Goal: Task Accomplishment & Management: Manage account settings

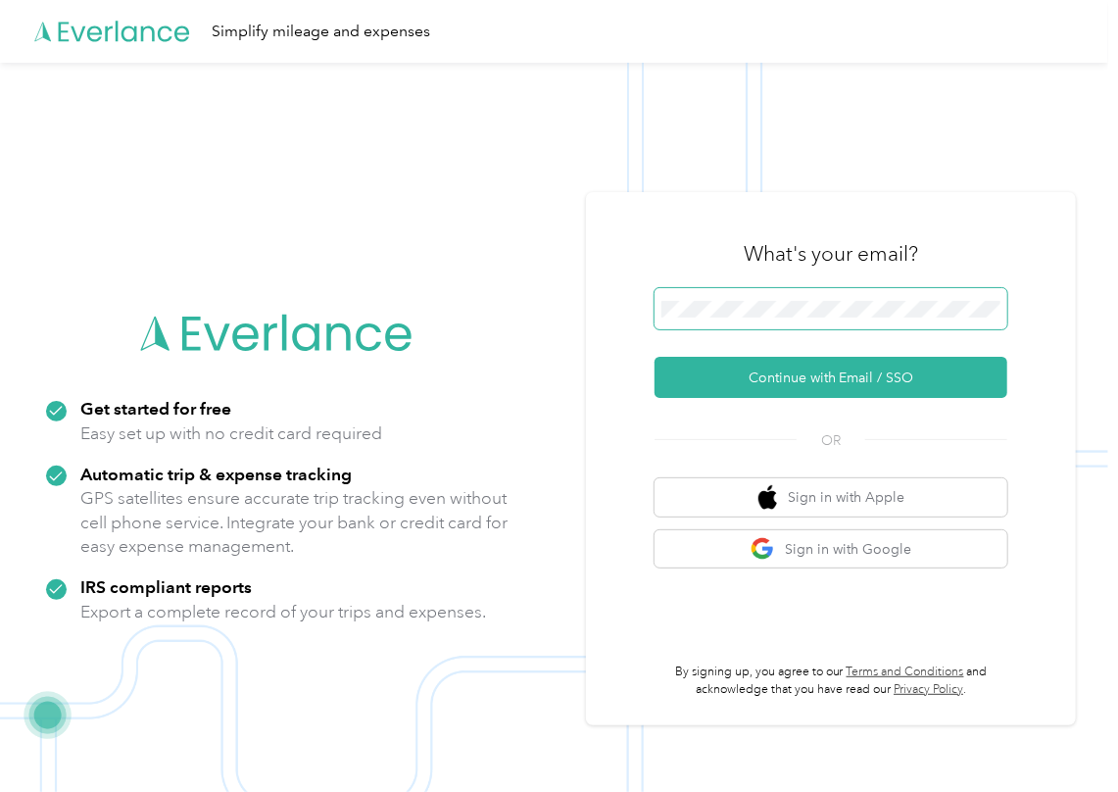
click at [717, 321] on span at bounding box center [830, 308] width 353 height 41
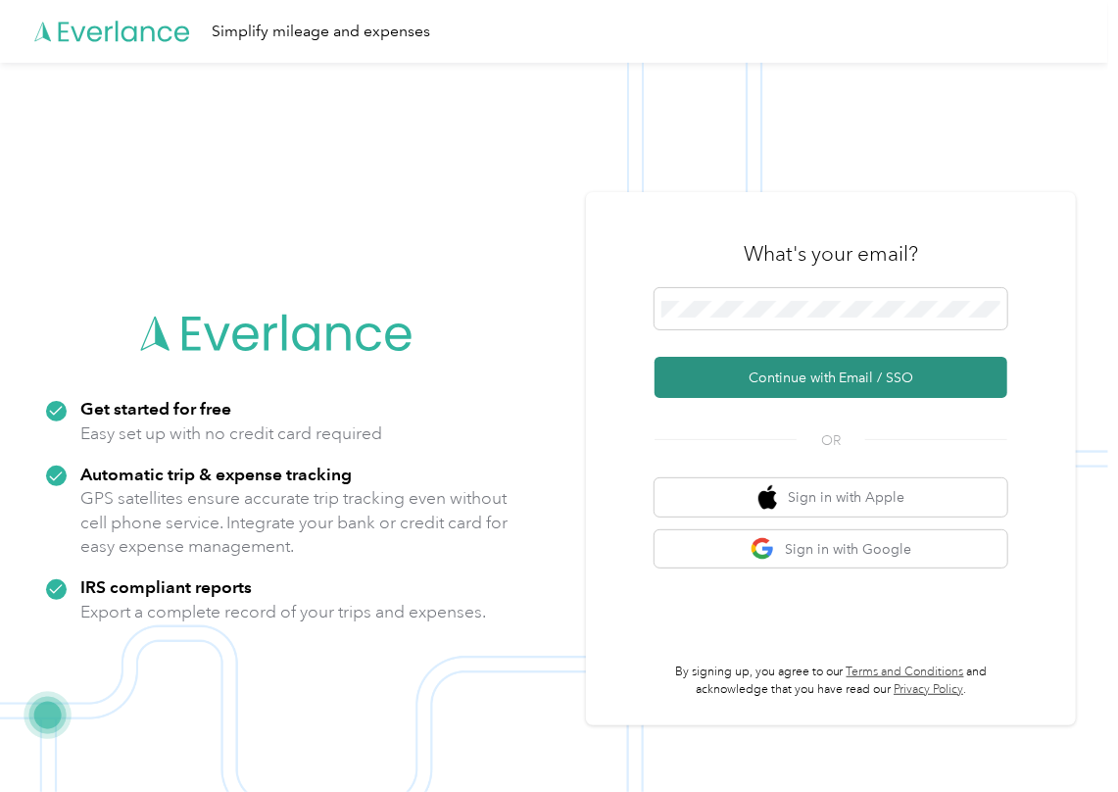
click at [714, 361] on button "Continue with Email / SSO" at bounding box center [830, 377] width 353 height 41
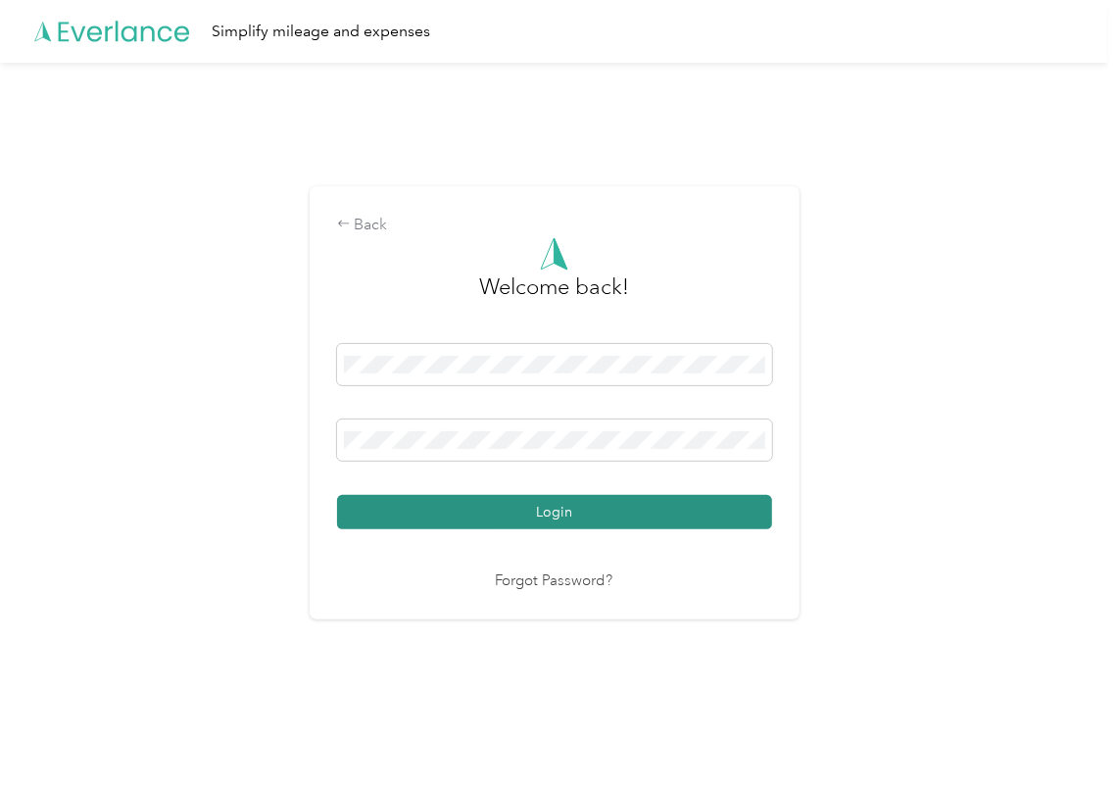
click at [401, 502] on button "Login" at bounding box center [554, 512] width 435 height 34
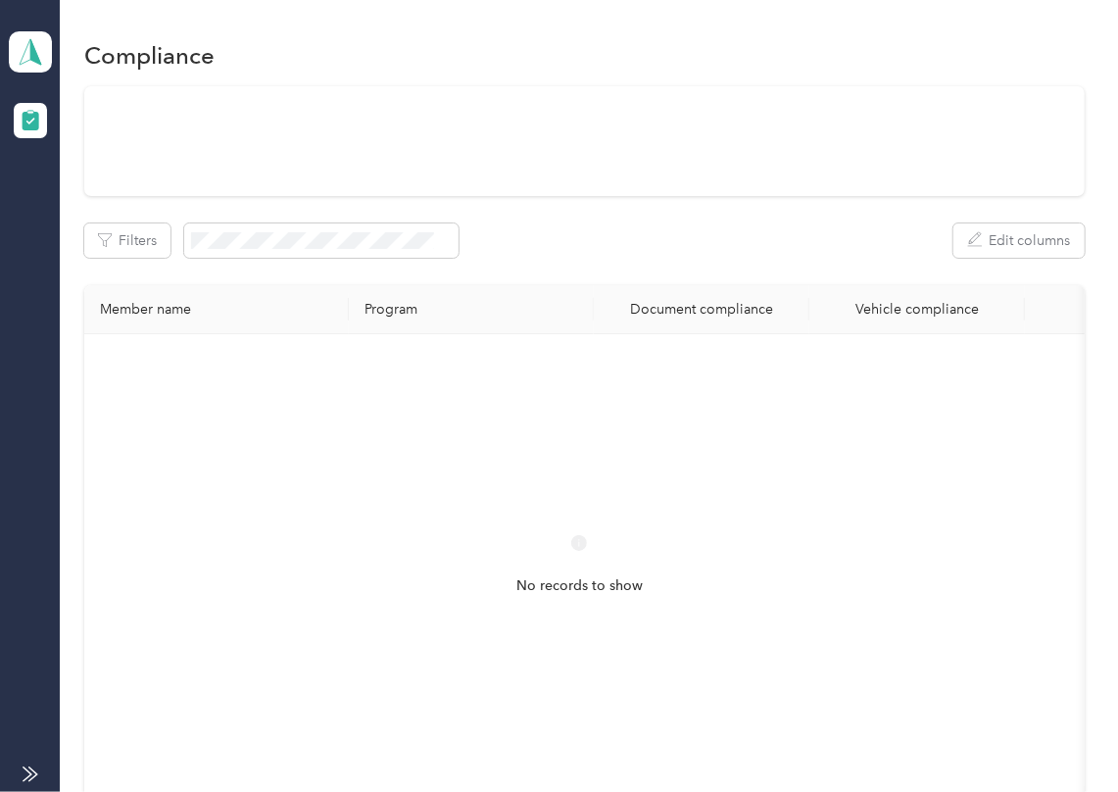
click at [745, 149] on div at bounding box center [584, 141] width 1000 height 110
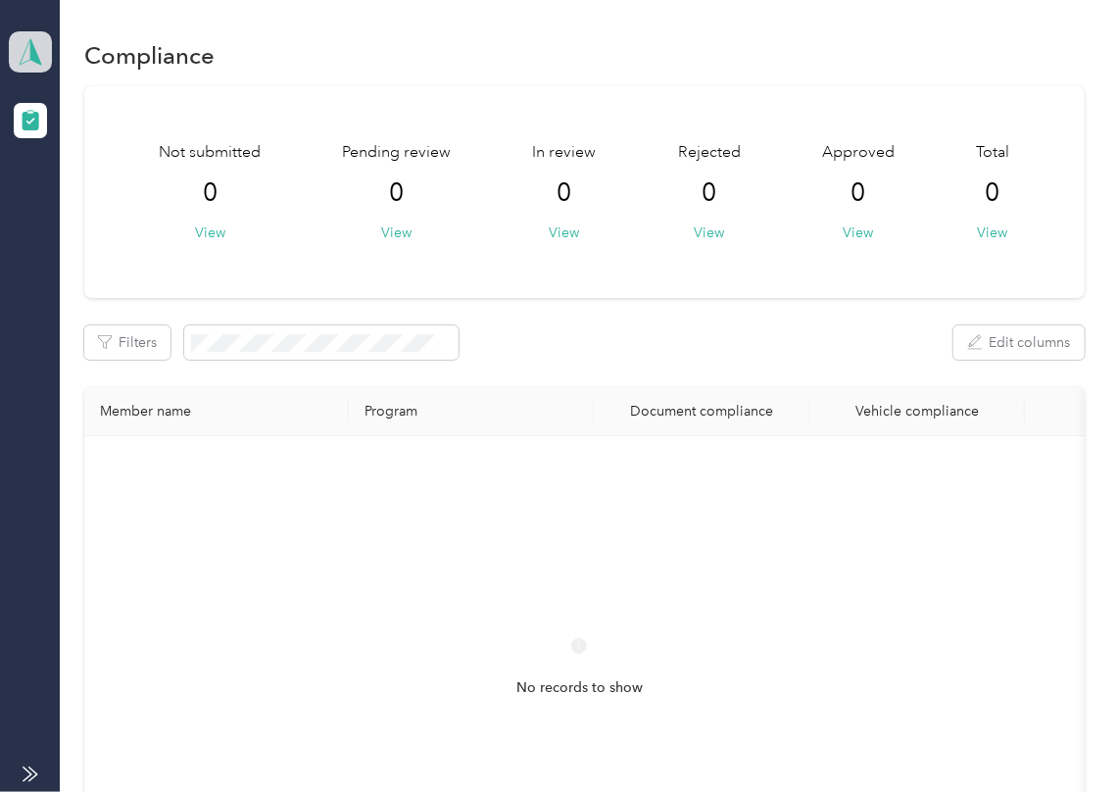
click at [24, 44] on icon at bounding box center [30, 51] width 29 height 27
click at [74, 198] on div "Log out" at bounding box center [62, 205] width 75 height 21
